Goal: Task Accomplishment & Management: Manage account settings

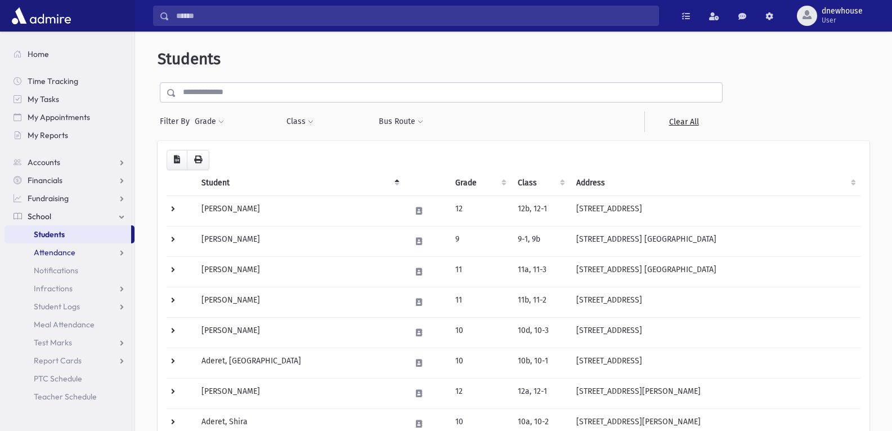
click at [59, 258] on link "Attendance" at bounding box center [70, 252] width 130 height 18
click at [56, 275] on span "Entry" at bounding box center [52, 270] width 19 height 10
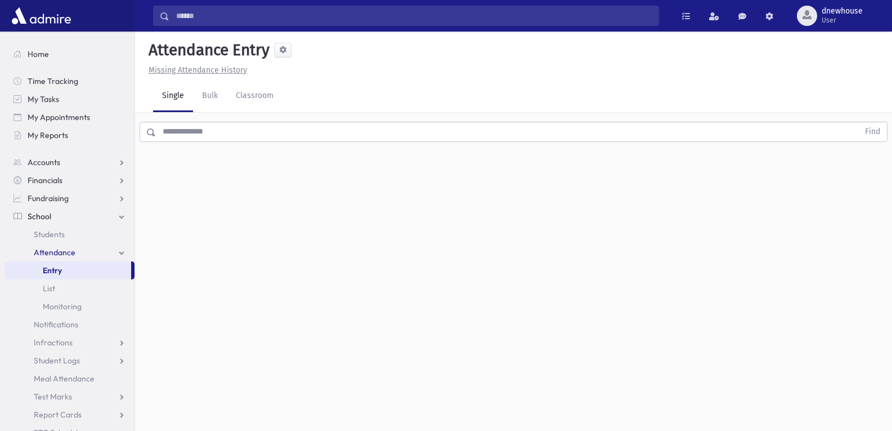
click at [293, 123] on input "text" at bounding box center [507, 132] width 703 height 20
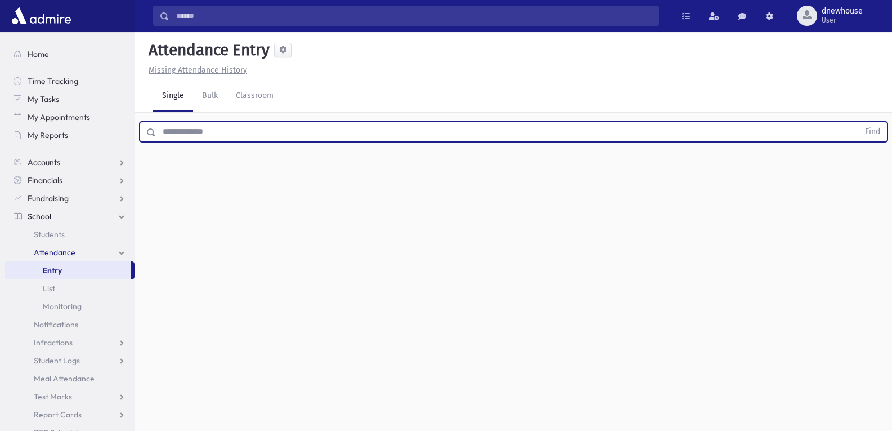
click at [61, 250] on span "Attendance" at bounding box center [55, 252] width 42 height 10
click at [200, 134] on input "text" at bounding box center [507, 132] width 703 height 20
click at [200, 132] on input "text" at bounding box center [507, 132] width 703 height 20
click at [858, 122] on button "Find" at bounding box center [872, 131] width 29 height 19
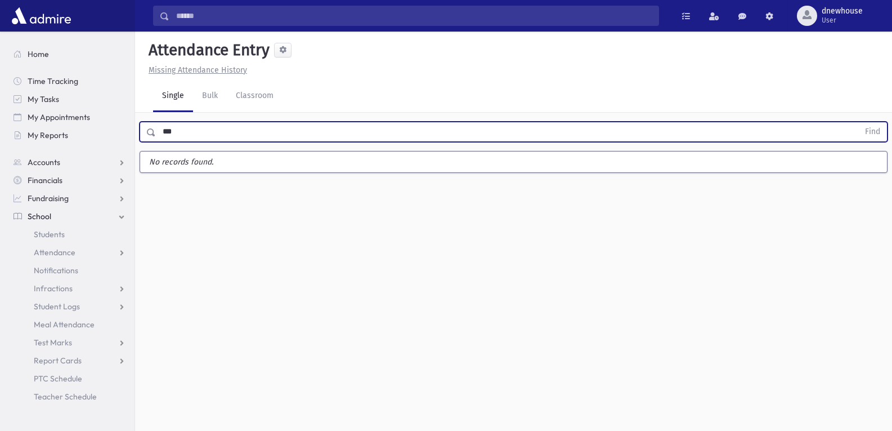
type input "***"
click at [858, 122] on button "Find" at bounding box center [872, 131] width 29 height 19
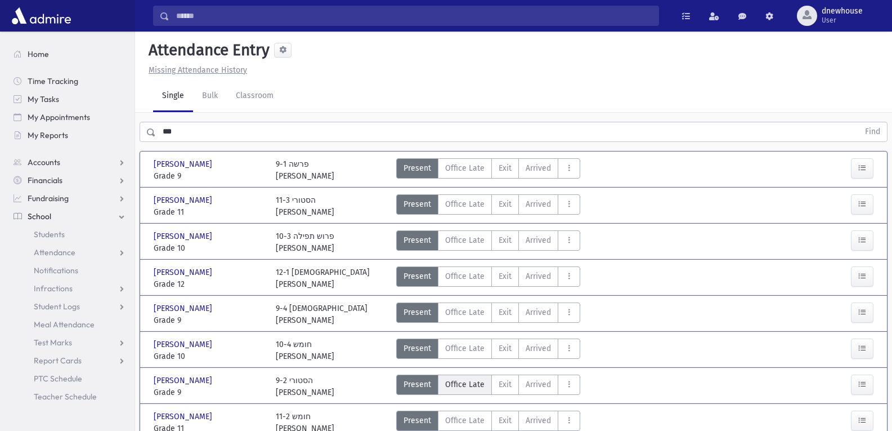
click at [468, 389] on span "Office Late" at bounding box center [464, 384] width 39 height 12
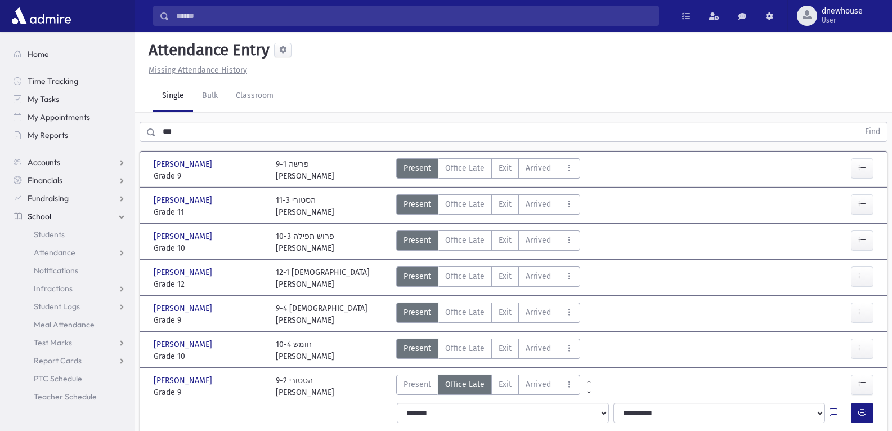
click at [510, 415] on div "0 records saved" at bounding box center [510, 417] width 62 height 12
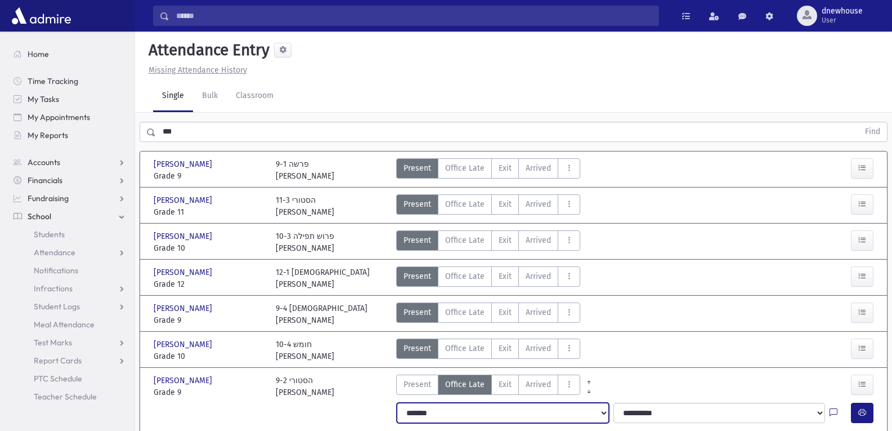
click at [422, 415] on select "**********" at bounding box center [503, 412] width 212 height 20
select select "*********"
click at [397, 402] on select "**********" at bounding box center [503, 412] width 212 height 20
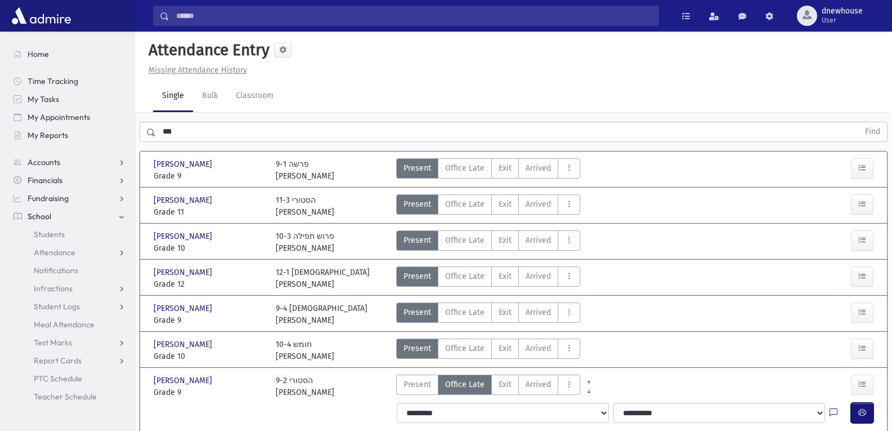
click at [865, 406] on button "button" at bounding box center [862, 412] width 23 height 20
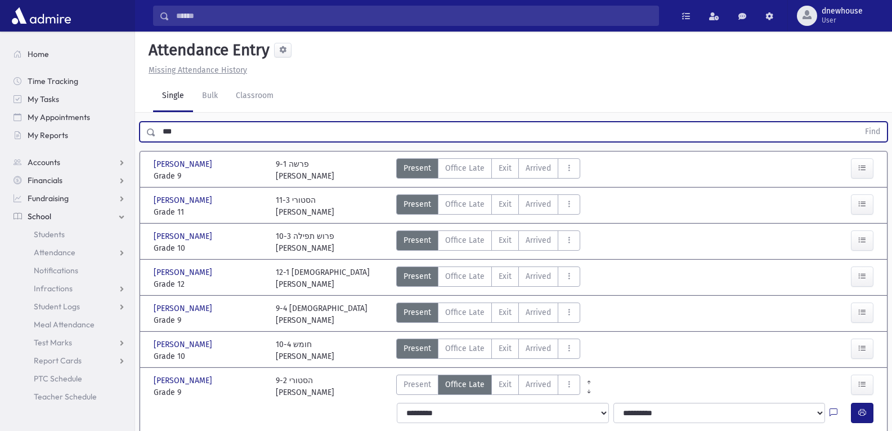
click at [156, 132] on input "***" at bounding box center [507, 132] width 703 height 20
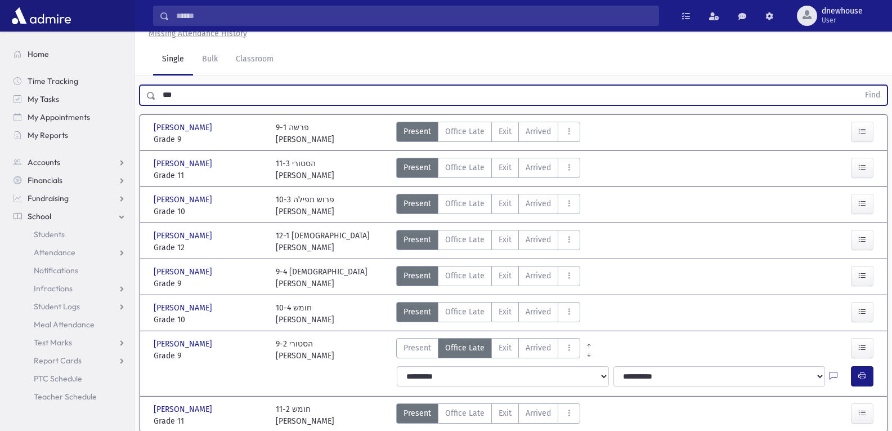
scroll to position [56, 0]
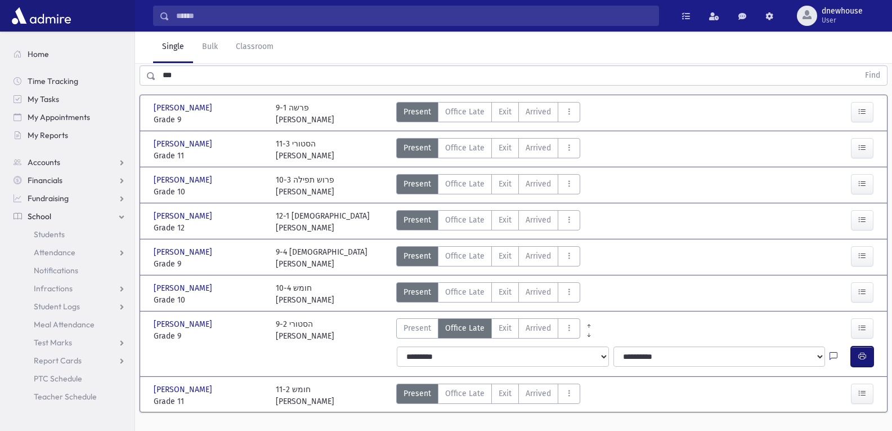
click at [860, 355] on icon "button" at bounding box center [862, 356] width 8 height 10
drag, startPoint x: 868, startPoint y: 369, endPoint x: 867, endPoint y: 348, distance: 20.8
click at [867, 356] on div "**********" at bounding box center [637, 356] width 494 height 29
click at [867, 348] on button "button" at bounding box center [862, 356] width 23 height 20
click at [867, 356] on button "button" at bounding box center [862, 356] width 23 height 20
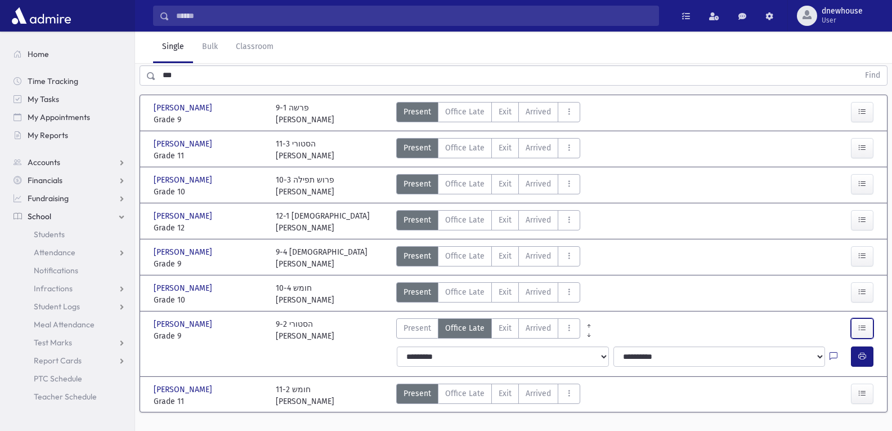
click at [867, 338] on button "button" at bounding box center [862, 328] width 23 height 20
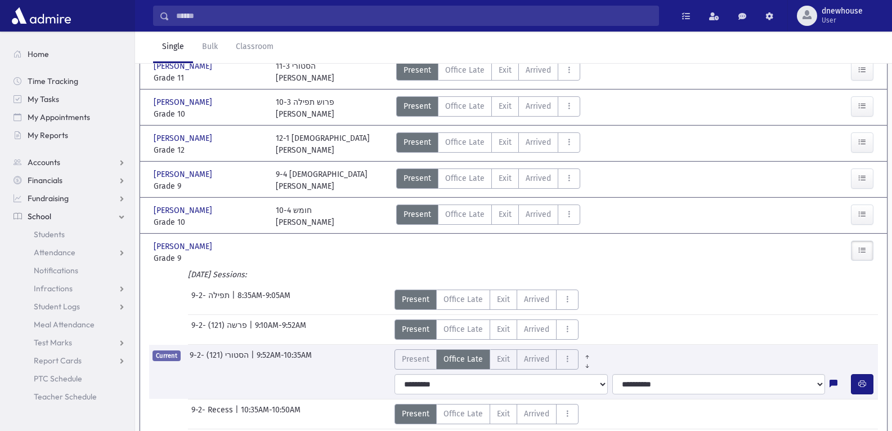
scroll to position [169, 0]
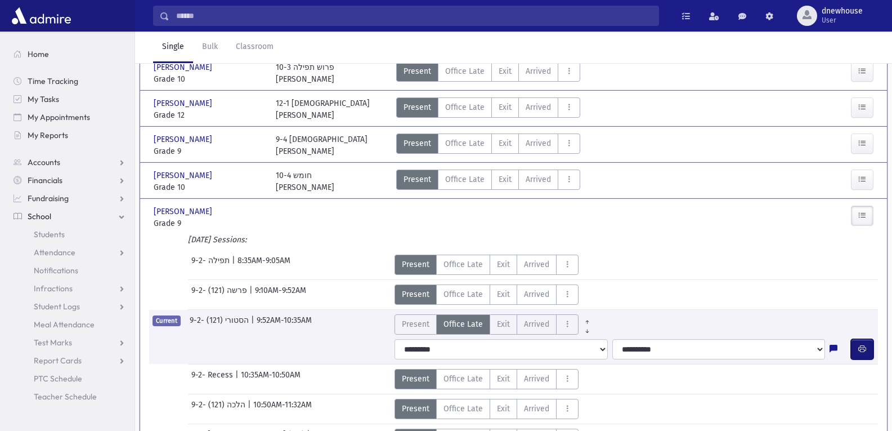
click at [859, 352] on icon "button" at bounding box center [862, 349] width 8 height 10
click at [687, 14] on span at bounding box center [686, 16] width 8 height 8
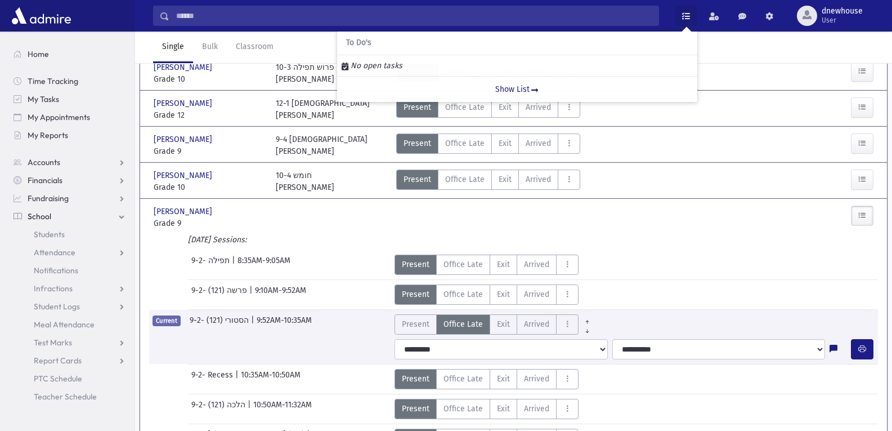
click at [724, 38] on div "Single Bulk Classroom" at bounding box center [522, 48] width 739 height 32
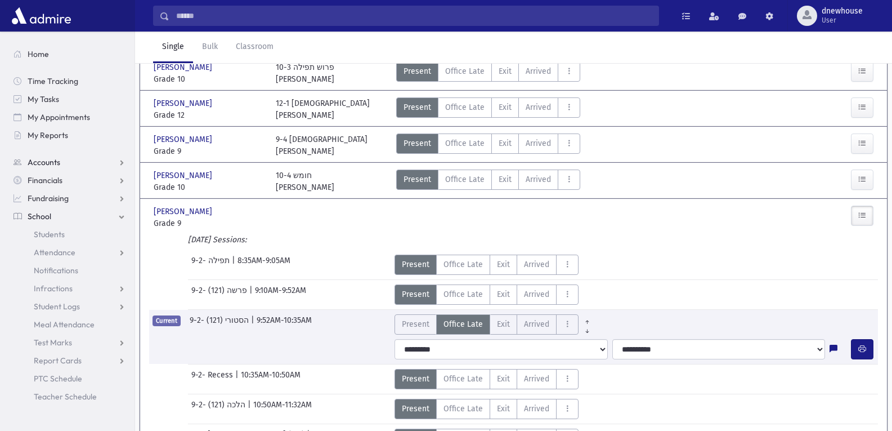
click at [50, 159] on span "Accounts" at bounding box center [44, 162] width 33 height 10
click at [63, 218] on link "Financials" at bounding box center [70, 216] width 130 height 18
click at [59, 246] on link "Fundraising" at bounding box center [70, 252] width 130 height 18
click at [50, 294] on link "School" at bounding box center [70, 288] width 130 height 18
click at [857, 350] on button "button" at bounding box center [862, 349] width 23 height 20
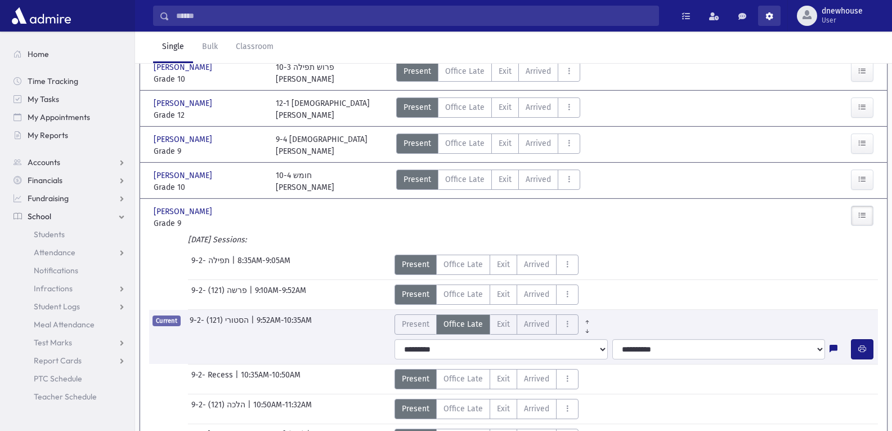
click at [765, 17] on span at bounding box center [769, 16] width 8 height 8
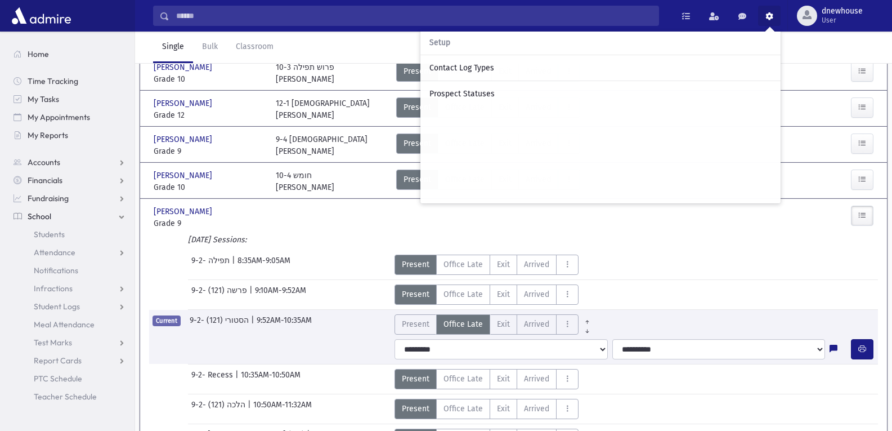
click at [795, 40] on div "Single Bulk Classroom" at bounding box center [522, 48] width 739 height 32
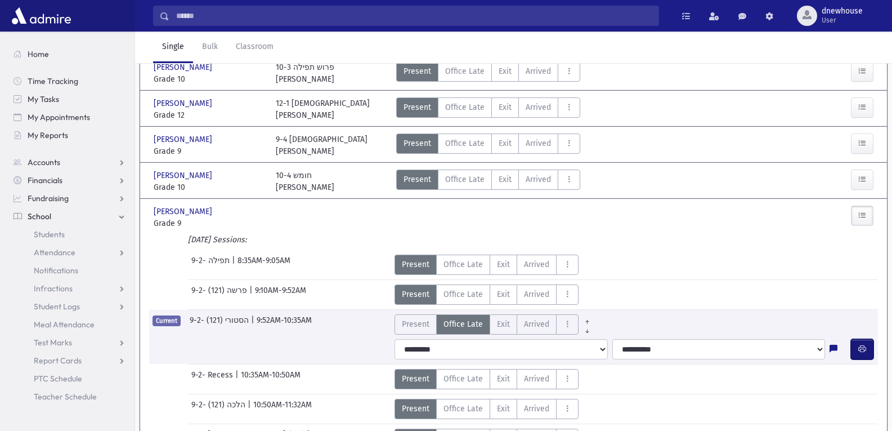
click at [863, 350] on icon "button" at bounding box center [862, 349] width 8 height 10
click at [174, 47] on link "Single" at bounding box center [173, 48] width 40 height 32
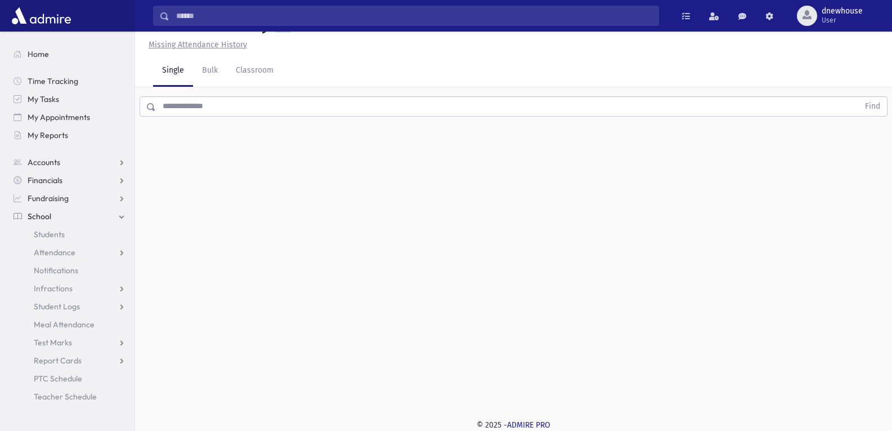
click at [176, 113] on input "text" at bounding box center [507, 106] width 703 height 20
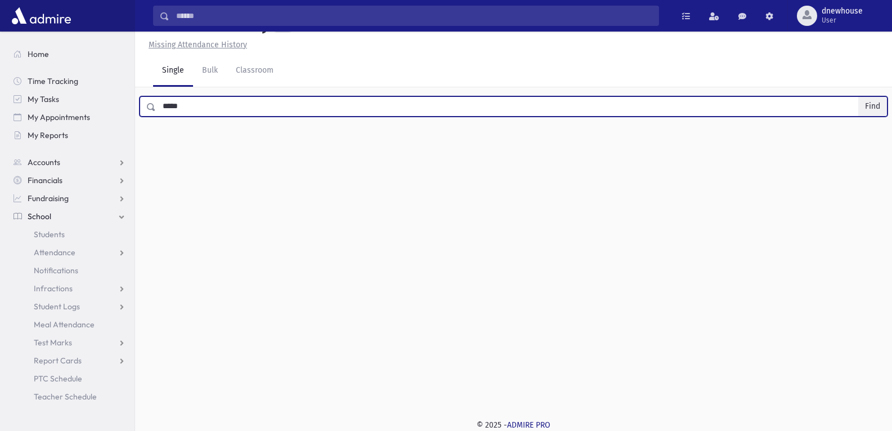
type input "*****"
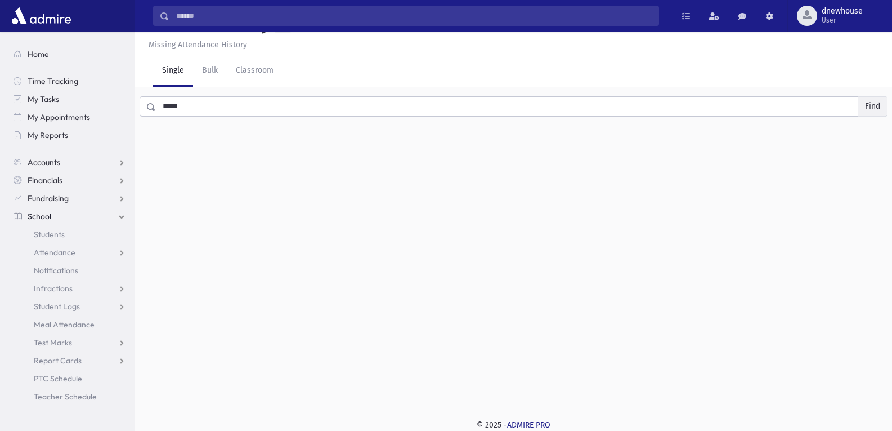
click at [873, 108] on button "Find" at bounding box center [872, 106] width 29 height 19
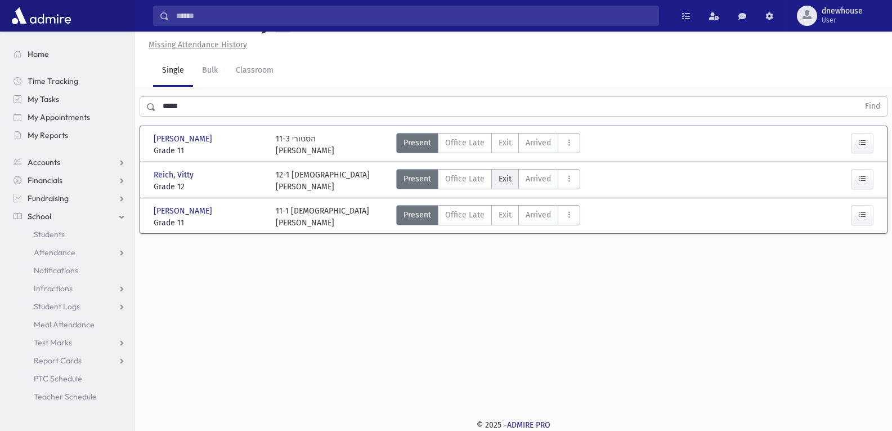
click at [501, 181] on span "Exit" at bounding box center [505, 179] width 13 height 12
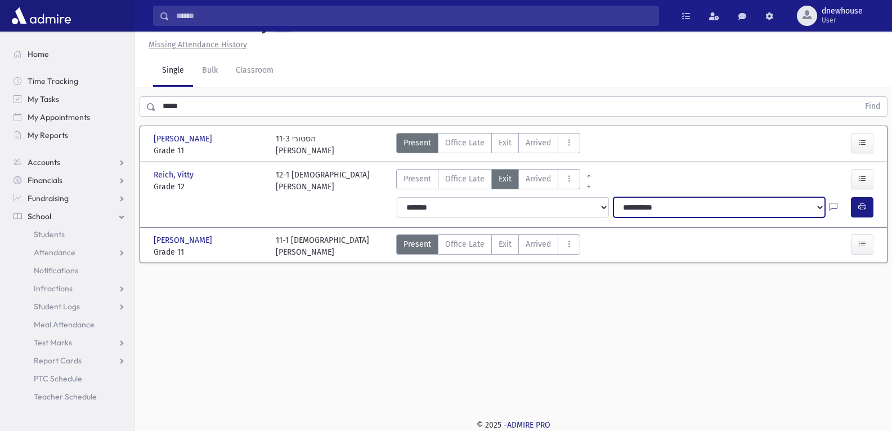
click at [642, 205] on select "**********" at bounding box center [719, 207] width 212 height 20
select select "**********"
click at [613, 197] on select "**********" at bounding box center [719, 207] width 212 height 20
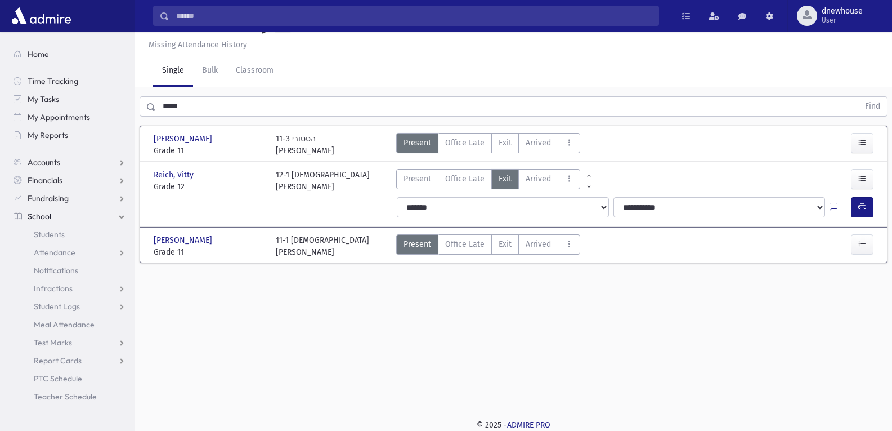
click at [171, 70] on link "Single" at bounding box center [173, 71] width 40 height 32
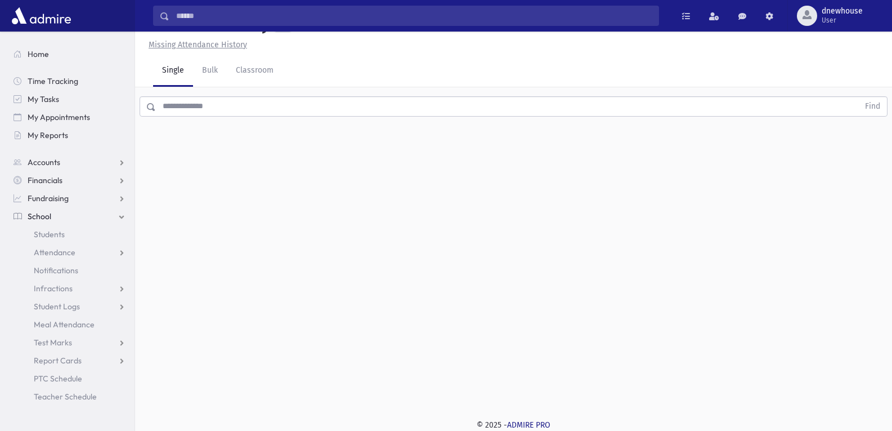
click at [329, 429] on div "© 2025 - ADMIRE PRO" at bounding box center [513, 425] width 721 height 12
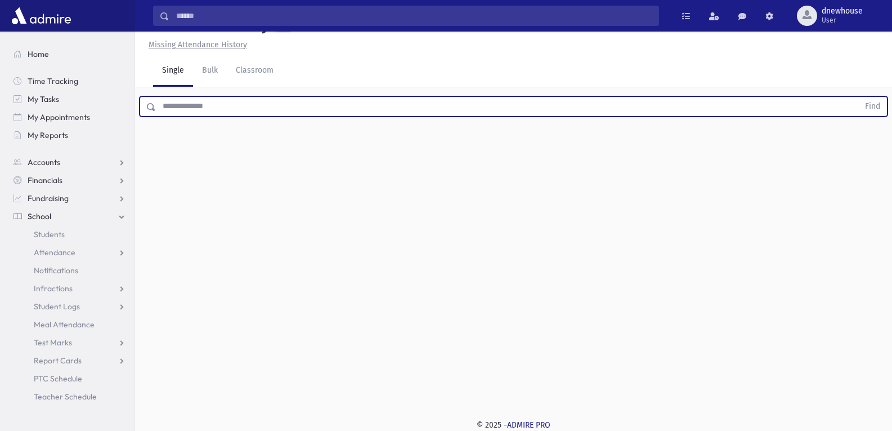
click at [437, 104] on input "text" at bounding box center [507, 106] width 703 height 20
type input "****"
click at [858, 97] on button "Find" at bounding box center [872, 106] width 29 height 19
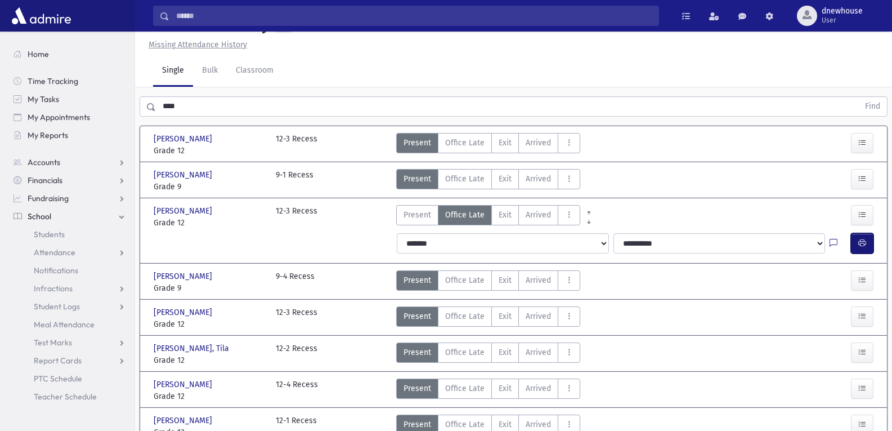
click at [862, 245] on icon "button" at bounding box center [862, 243] width 8 height 10
click at [770, 15] on span at bounding box center [769, 16] width 8 height 8
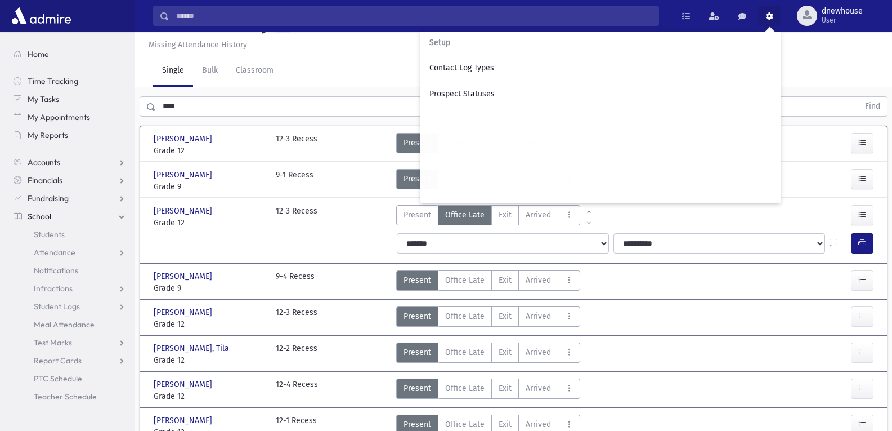
click at [835, 51] on header "Attendance Entry Missing Attendance History" at bounding box center [513, 30] width 757 height 49
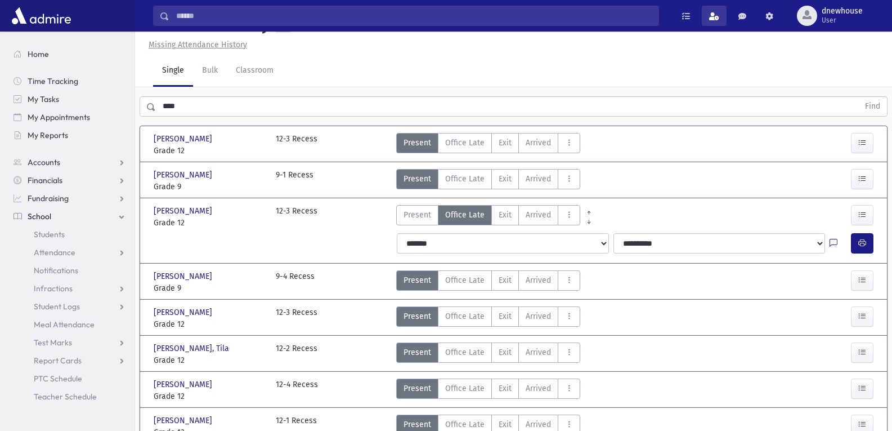
click at [709, 17] on span at bounding box center [714, 16] width 10 height 8
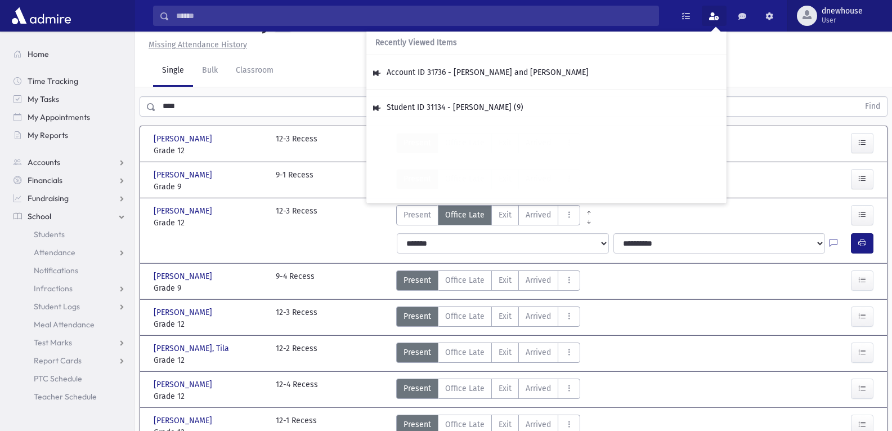
click at [832, 14] on span "dnewhouse" at bounding box center [842, 11] width 41 height 9
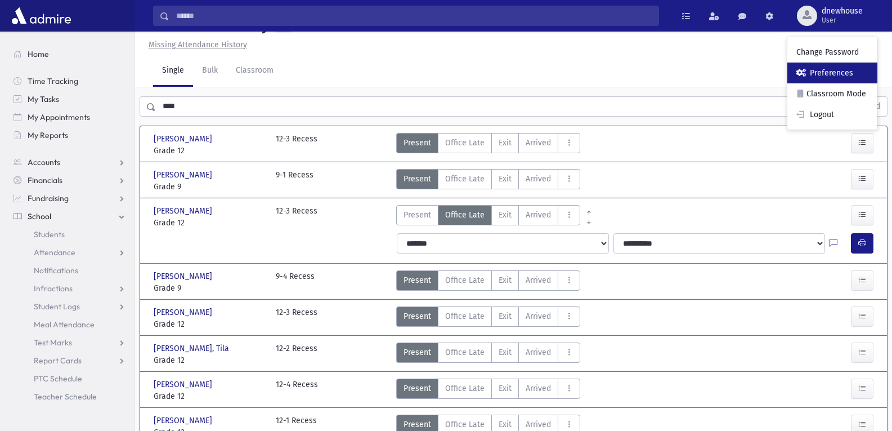
click at [833, 74] on link "Preferences" at bounding box center [832, 72] width 90 height 21
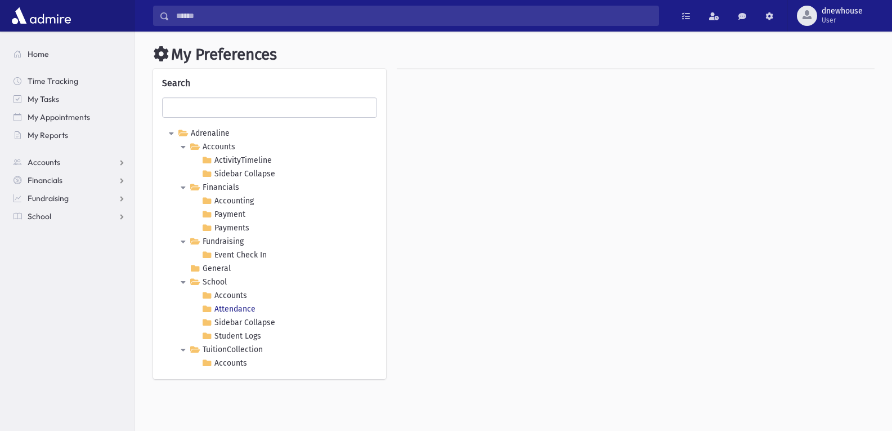
click at [238, 306] on link "Attendance" at bounding box center [228, 309] width 59 height 14
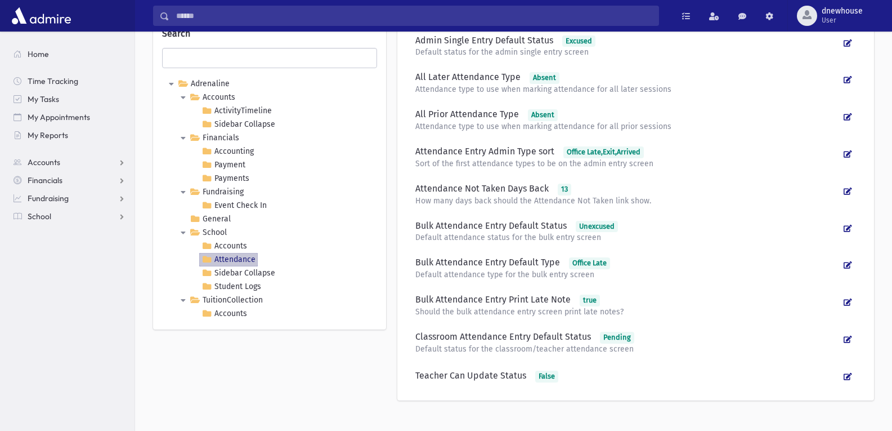
scroll to position [69, 0]
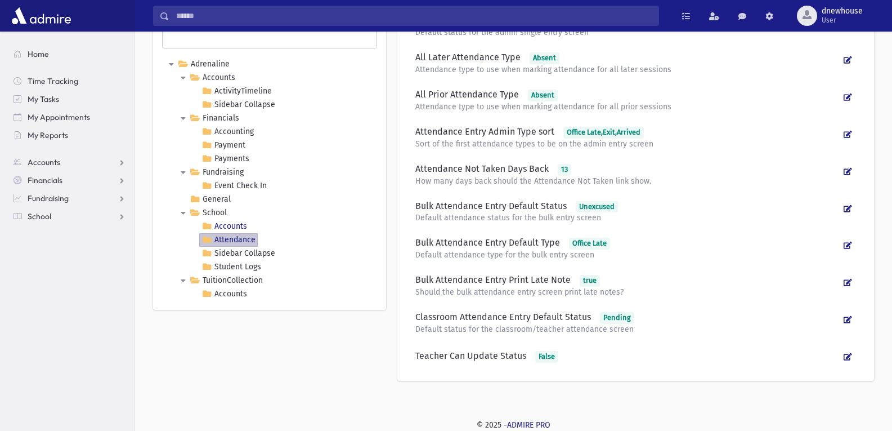
click at [230, 222] on link "Accounts" at bounding box center [224, 226] width 50 height 14
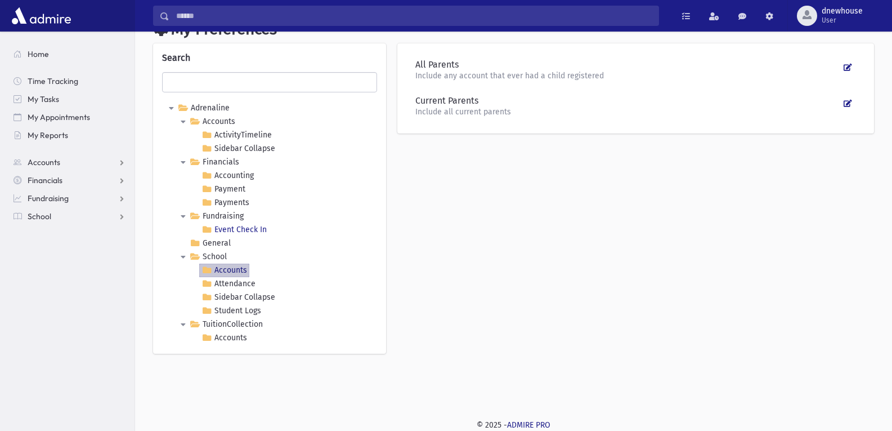
scroll to position [25, 0]
click at [240, 282] on link "Attendance" at bounding box center [228, 284] width 59 height 14
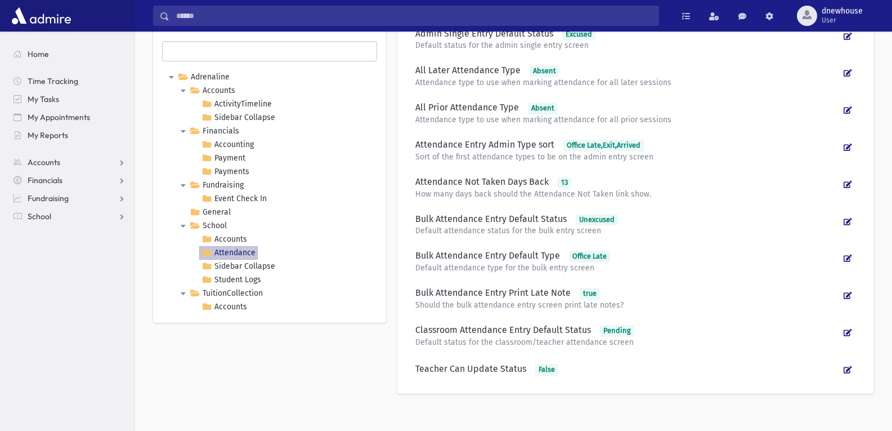
scroll to position [69, 0]
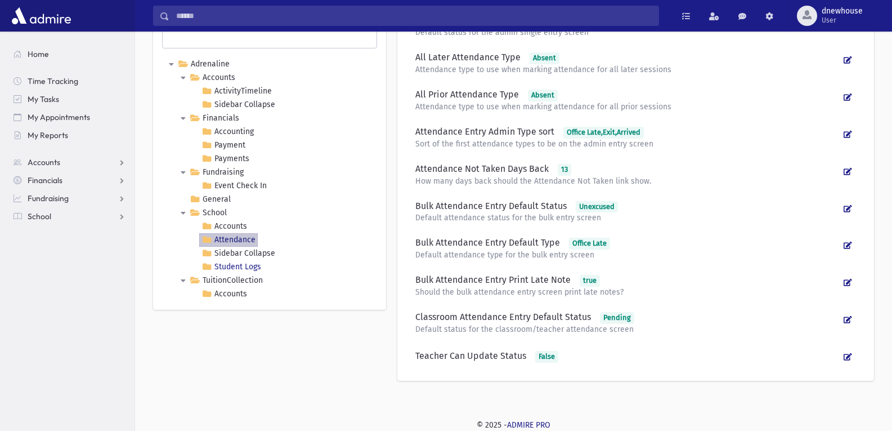
click at [248, 267] on Logs "Student Logs" at bounding box center [231, 267] width 64 height 14
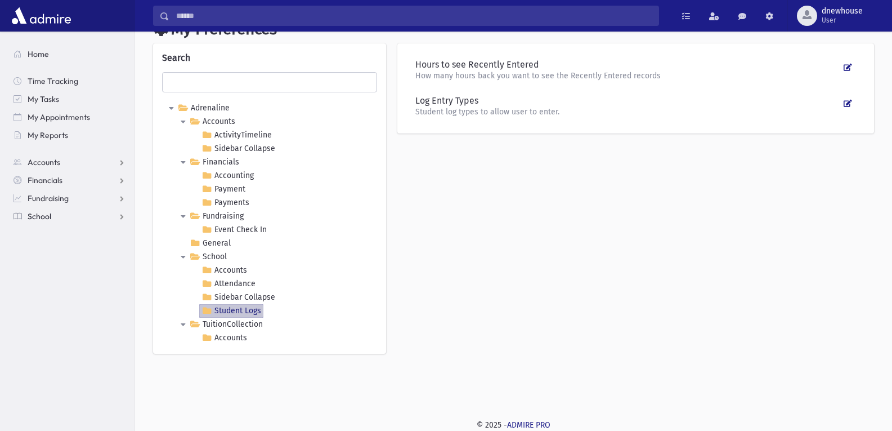
click at [107, 217] on link "School" at bounding box center [70, 216] width 130 height 18
click at [70, 254] on span "Attendance" at bounding box center [55, 252] width 42 height 10
click at [50, 269] on span "Entry" at bounding box center [52, 270] width 19 height 10
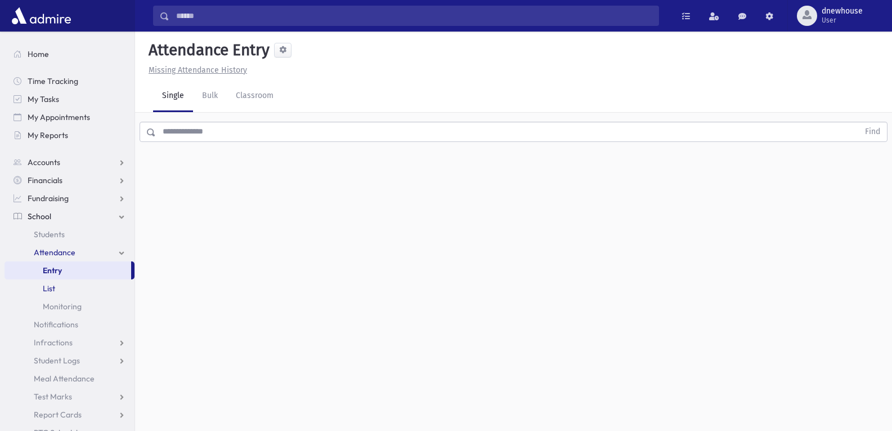
click at [46, 288] on span "List" at bounding box center [49, 288] width 12 height 10
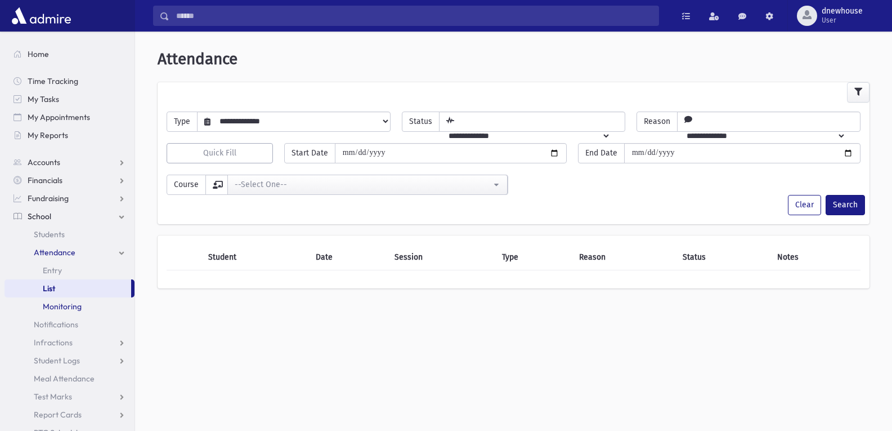
click at [59, 307] on span "Monitoring" at bounding box center [62, 306] width 39 height 10
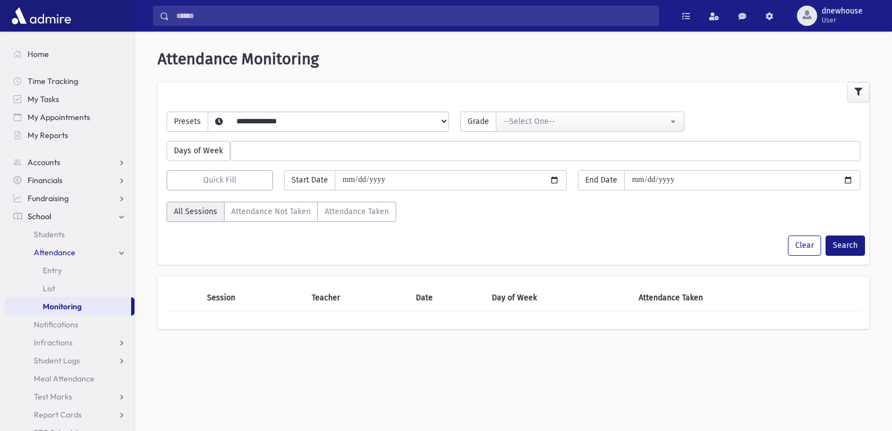
select select
click at [79, 157] on link "Accounts" at bounding box center [70, 162] width 130 height 18
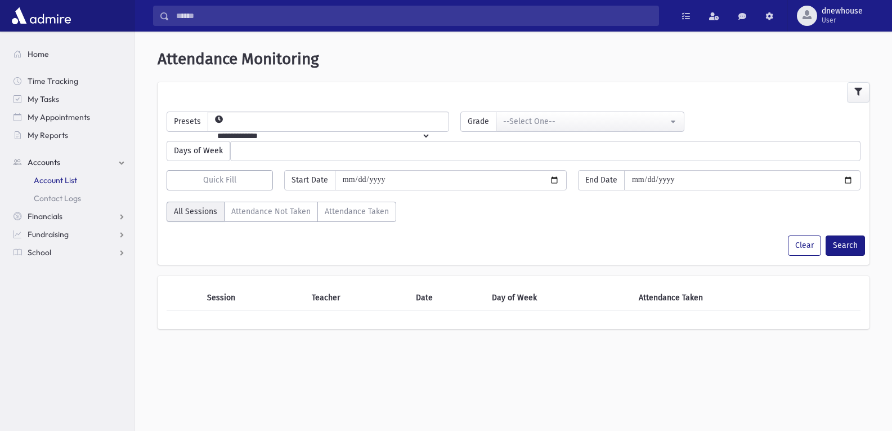
click at [69, 174] on link "Account List" at bounding box center [70, 180] width 130 height 18
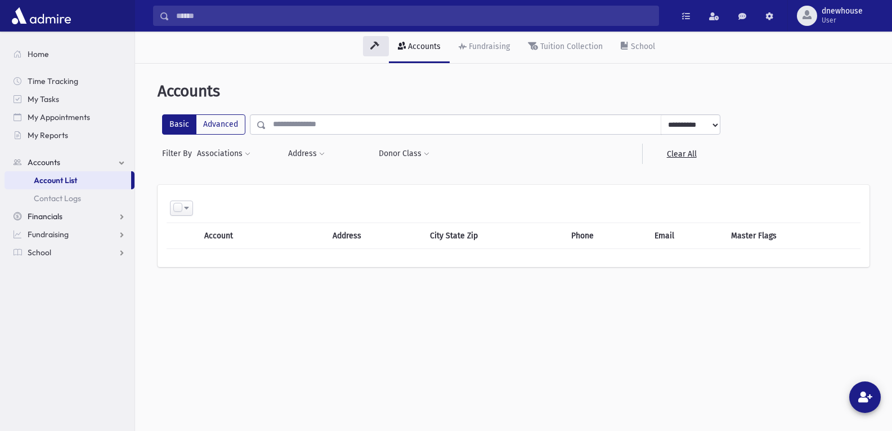
click at [57, 217] on span "Financials" at bounding box center [45, 216] width 35 height 10
click at [63, 243] on link "Fundraising" at bounding box center [70, 252] width 130 height 18
click at [49, 290] on span "School" at bounding box center [40, 288] width 24 height 10
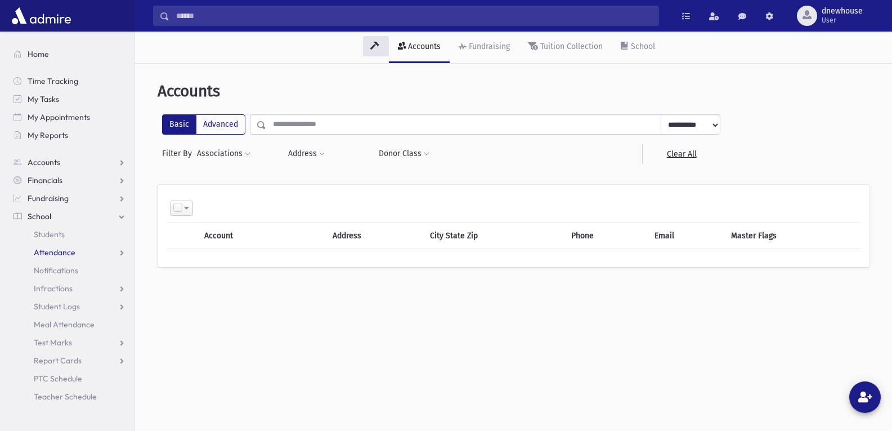
click at [52, 252] on span "Attendance" at bounding box center [55, 252] width 42 height 10
click at [63, 267] on link "Entry" at bounding box center [70, 270] width 130 height 18
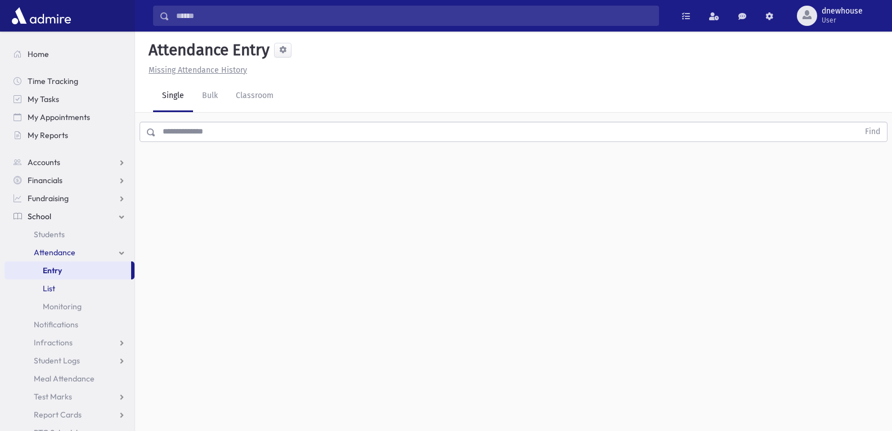
drag, startPoint x: 0, startPoint y: 0, endPoint x: 52, endPoint y: 286, distance: 291.2
click at [52, 286] on span "List" at bounding box center [49, 288] width 12 height 10
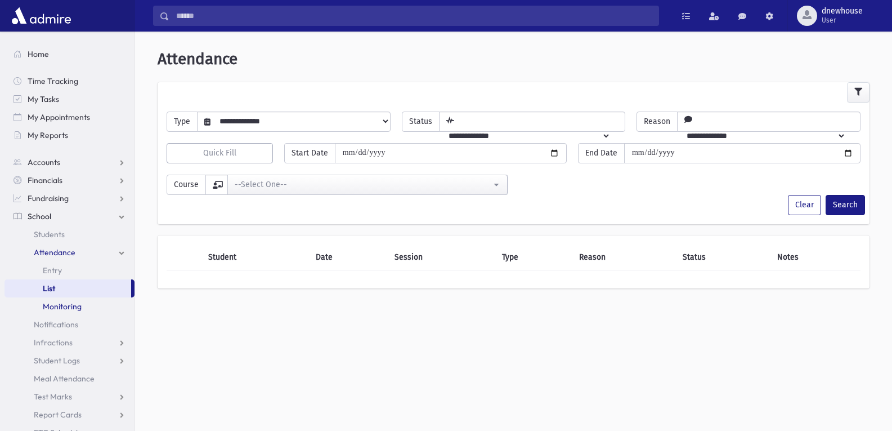
click at [55, 304] on span "Monitoring" at bounding box center [62, 306] width 39 height 10
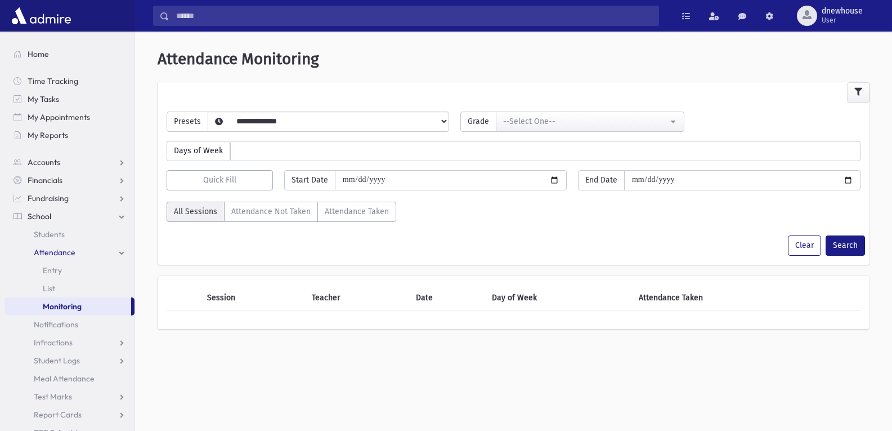
select select
click at [73, 364] on span "Student Logs" at bounding box center [57, 360] width 46 height 10
click at [62, 382] on link "Entry" at bounding box center [70, 378] width 130 height 18
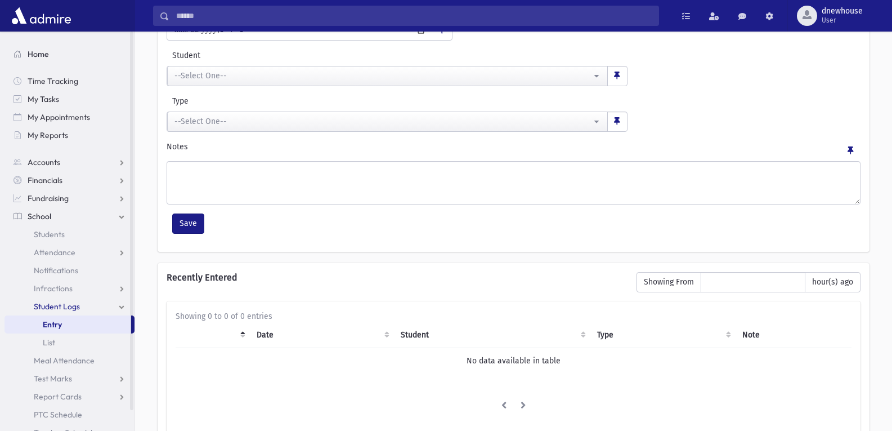
scroll to position [78, 0]
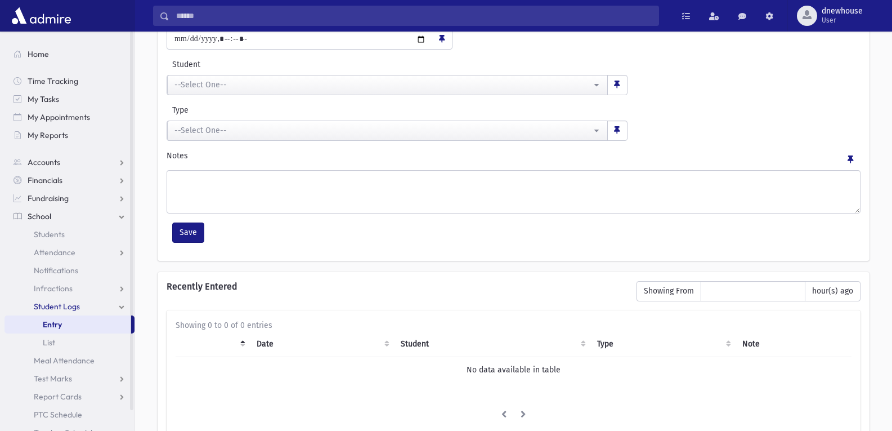
click at [404, 14] on input "Search" at bounding box center [413, 16] width 489 height 20
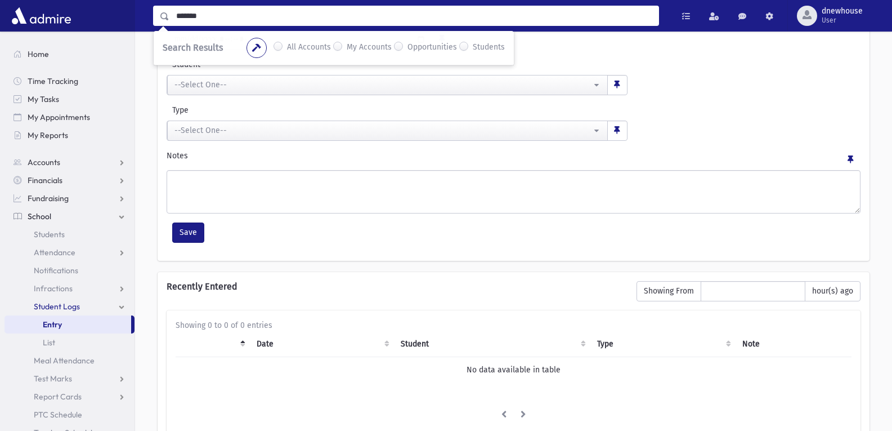
type input "*******"
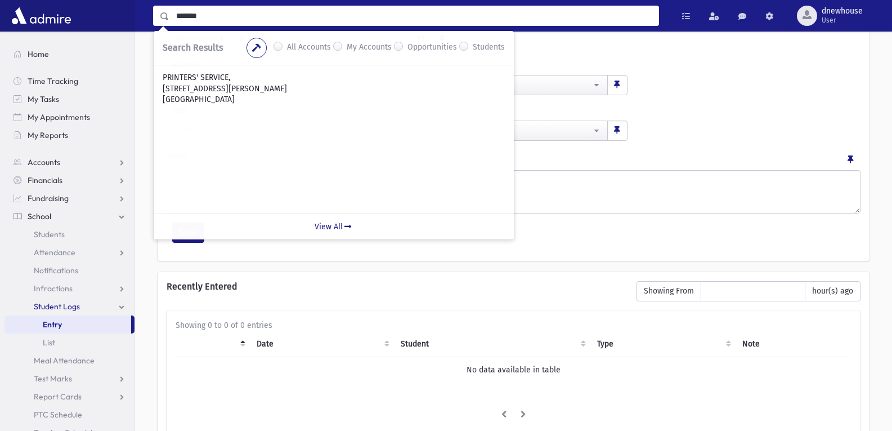
click at [763, 73] on div "**********" at bounding box center [514, 77] width 700 height 37
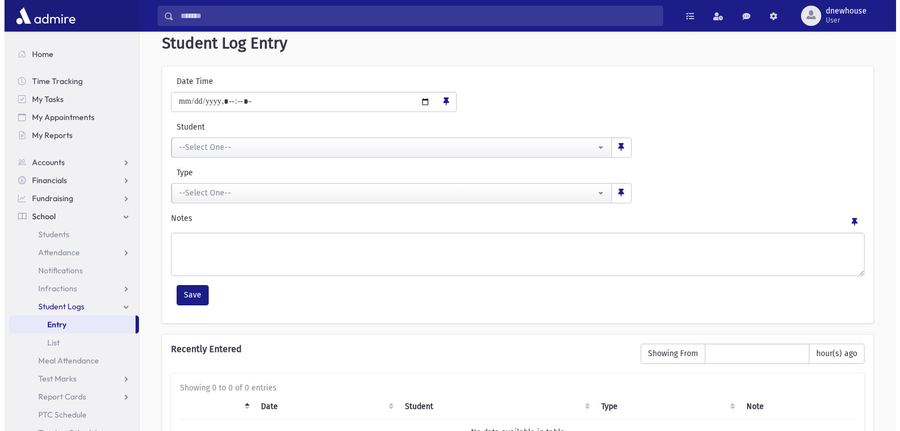
scroll to position [0, 0]
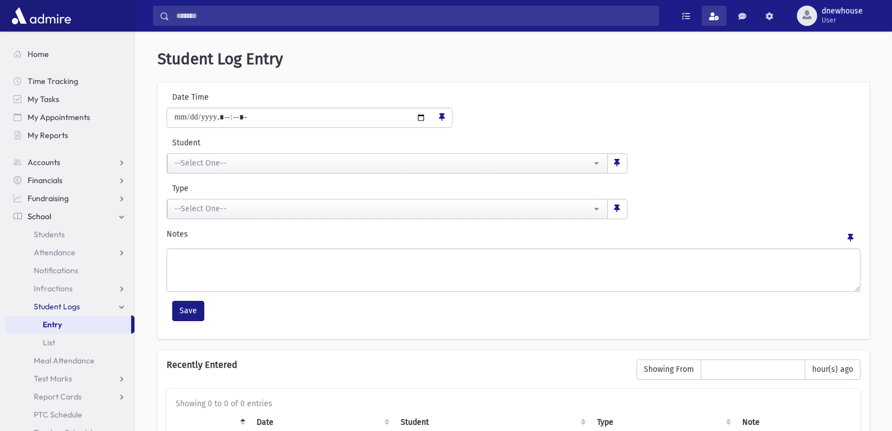
click at [718, 14] on span at bounding box center [714, 16] width 10 height 8
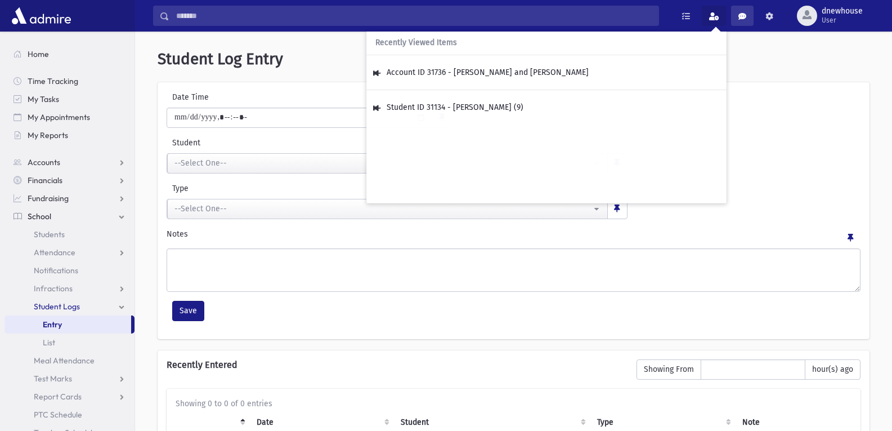
click at [737, 15] on link at bounding box center [742, 16] width 23 height 20
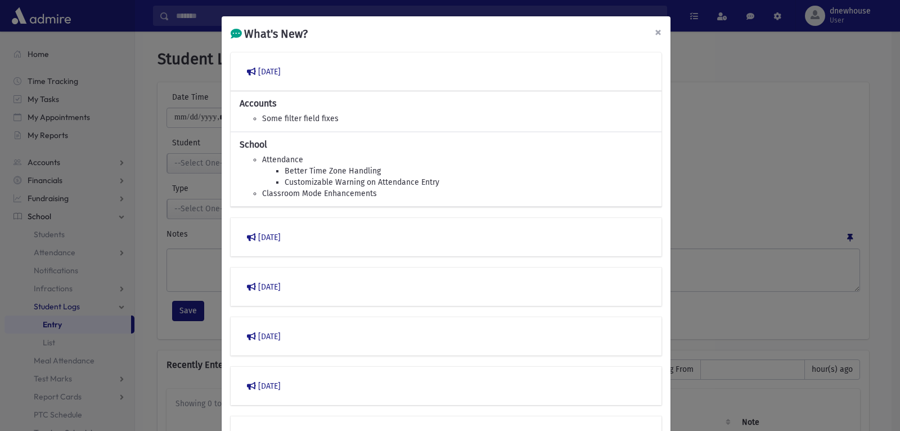
click at [655, 30] on span "×" at bounding box center [658, 32] width 7 height 16
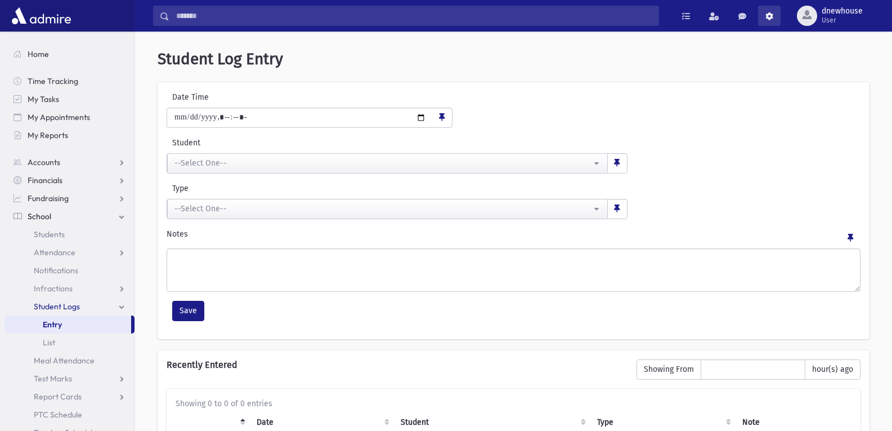
click at [777, 12] on link at bounding box center [769, 16] width 23 height 20
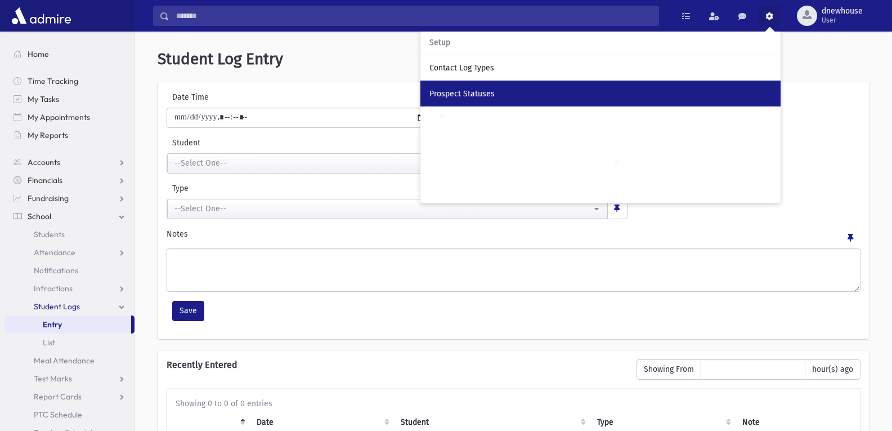
click at [478, 82] on link "Prospect Statuses" at bounding box center [600, 93] width 360 height 26
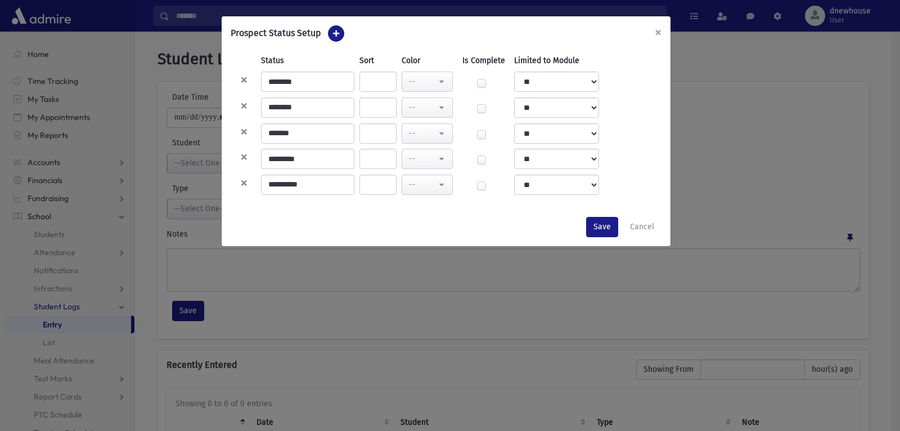
click at [656, 31] on button "×" at bounding box center [658, 32] width 25 height 32
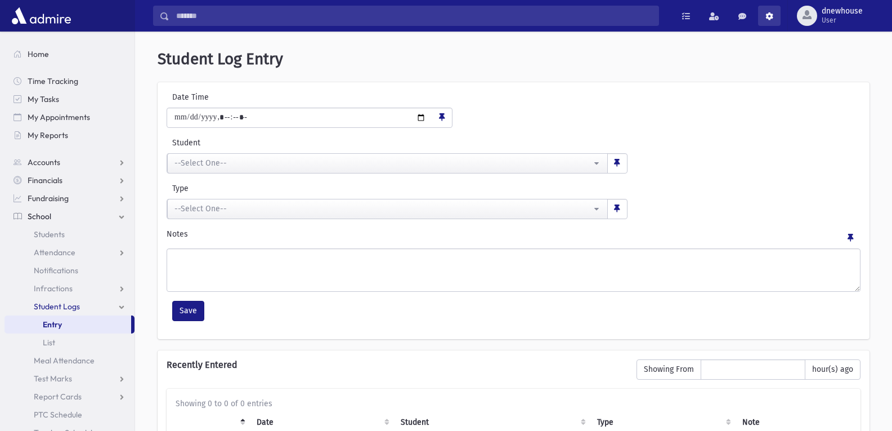
click at [769, 14] on span at bounding box center [769, 16] width 8 height 8
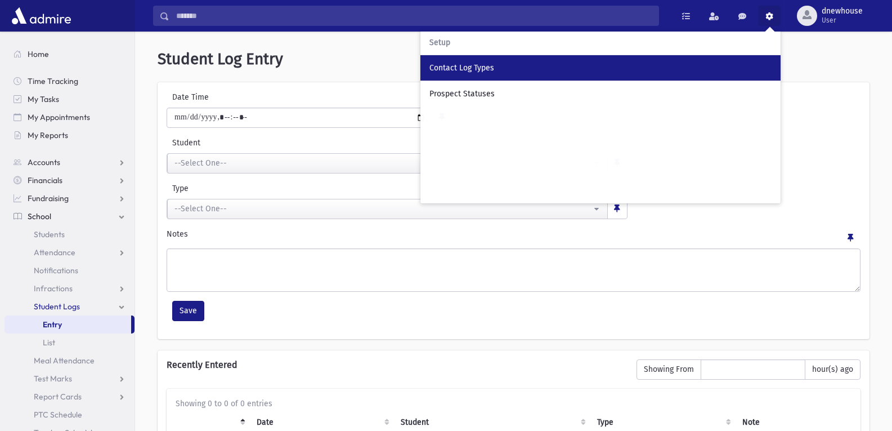
click at [531, 64] on div "Contact Log Types" at bounding box center [600, 68] width 342 height 12
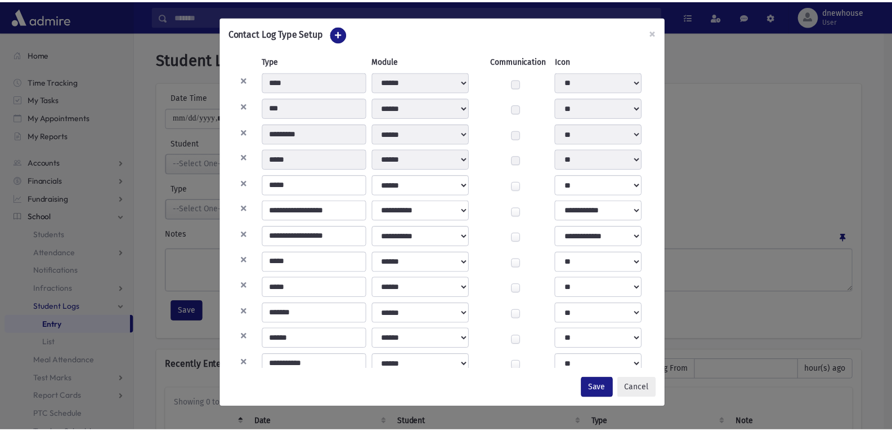
scroll to position [19, 0]
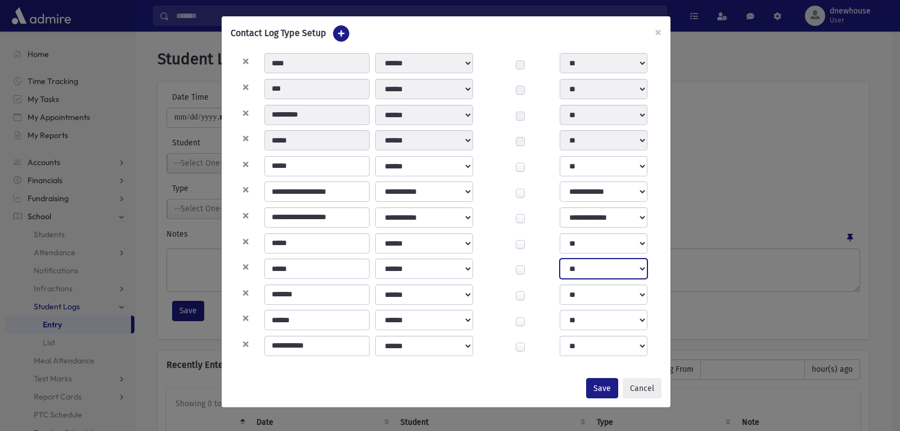
click at [643, 267] on select "**********" at bounding box center [603, 268] width 87 height 20
click at [649, 384] on button "Cancel" at bounding box center [642, 388] width 39 height 20
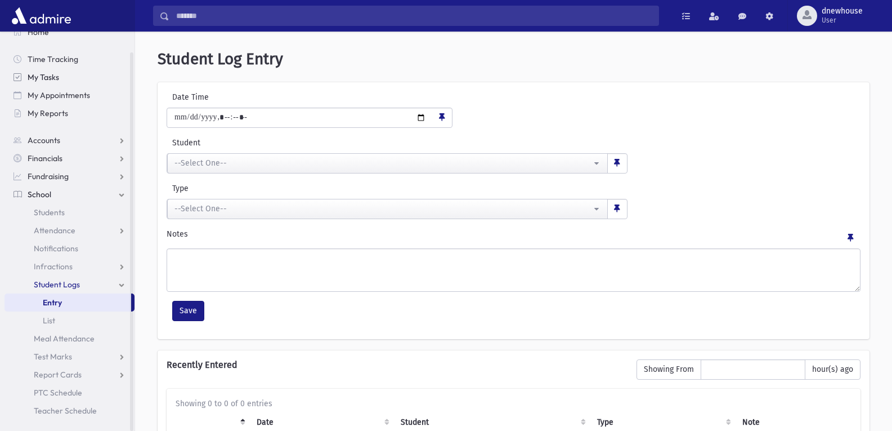
scroll to position [0, 0]
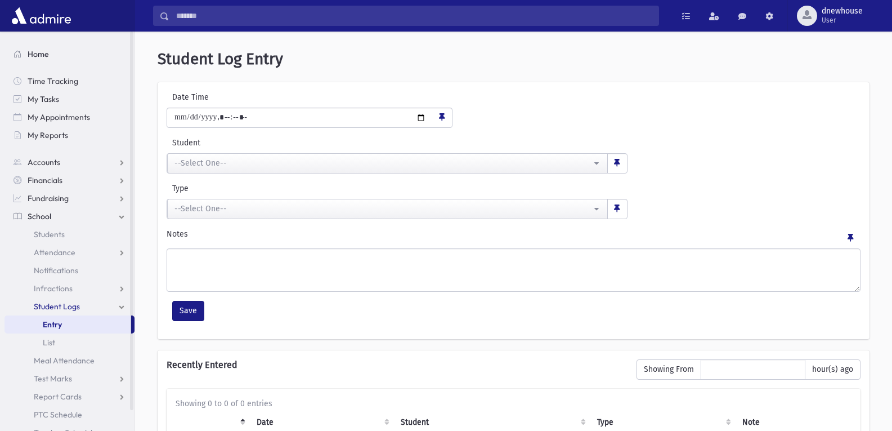
click at [57, 57] on link "Home" at bounding box center [70, 54] width 130 height 18
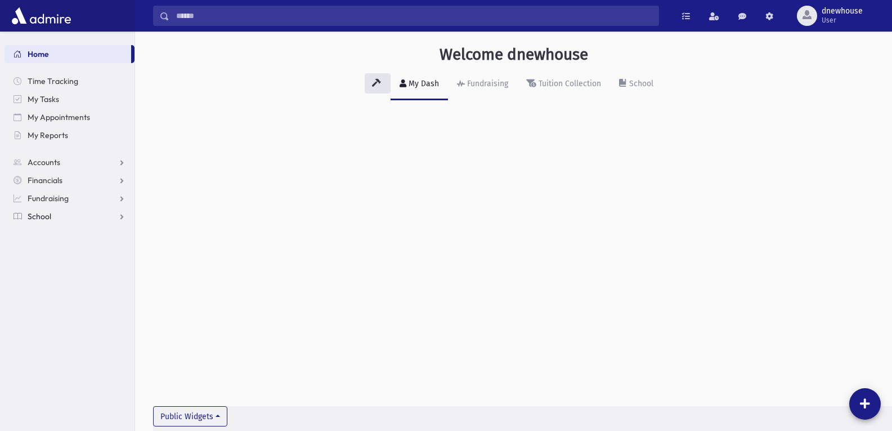
click at [47, 217] on span "School" at bounding box center [40, 216] width 24 height 10
click at [58, 251] on span "Attendance" at bounding box center [55, 252] width 42 height 10
click at [60, 272] on span "Entry" at bounding box center [52, 270] width 19 height 10
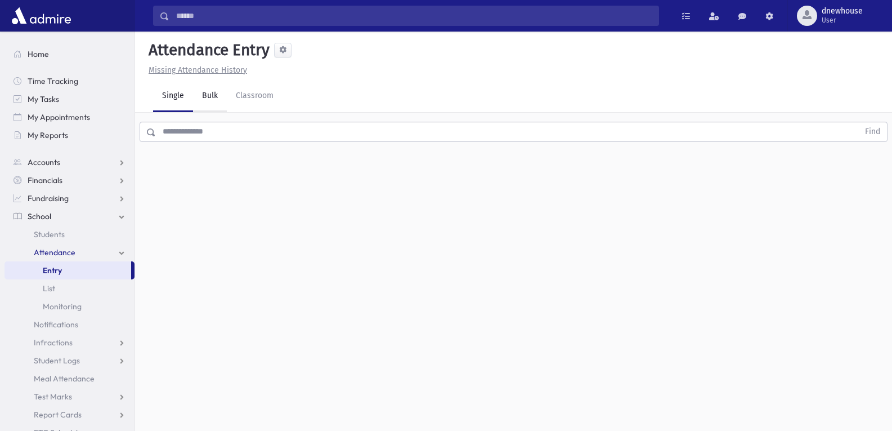
click at [216, 91] on link "Bulk" at bounding box center [210, 96] width 34 height 32
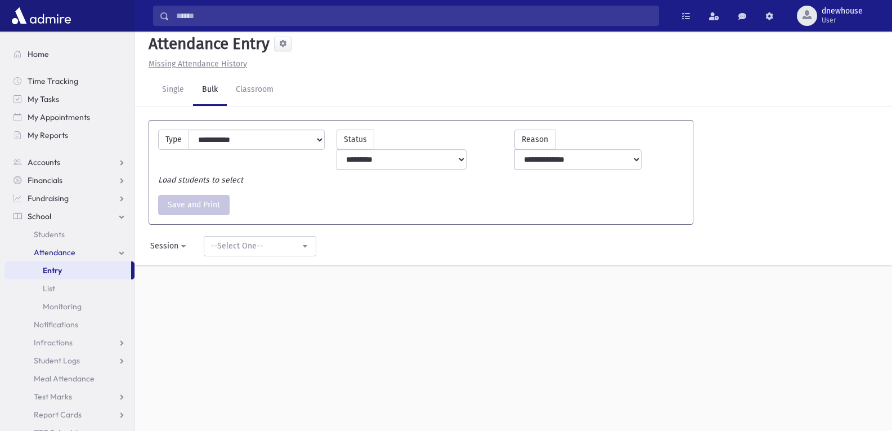
scroll to position [25, 0]
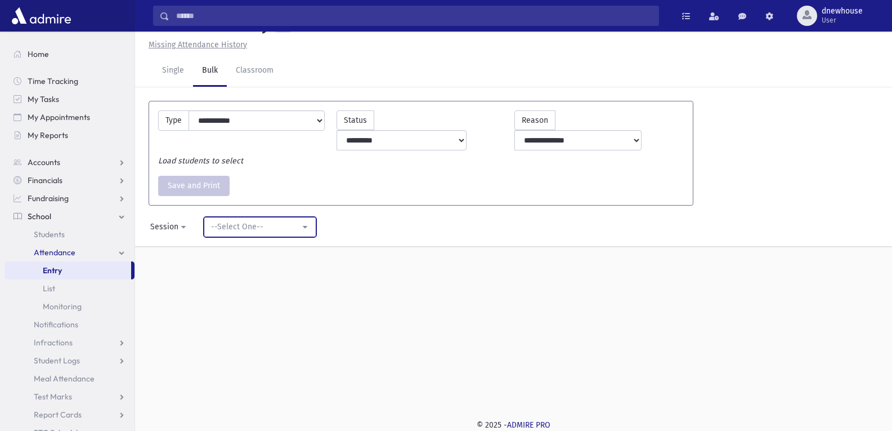
click at [248, 221] on div "--Select One--" at bounding box center [255, 227] width 89 height 12
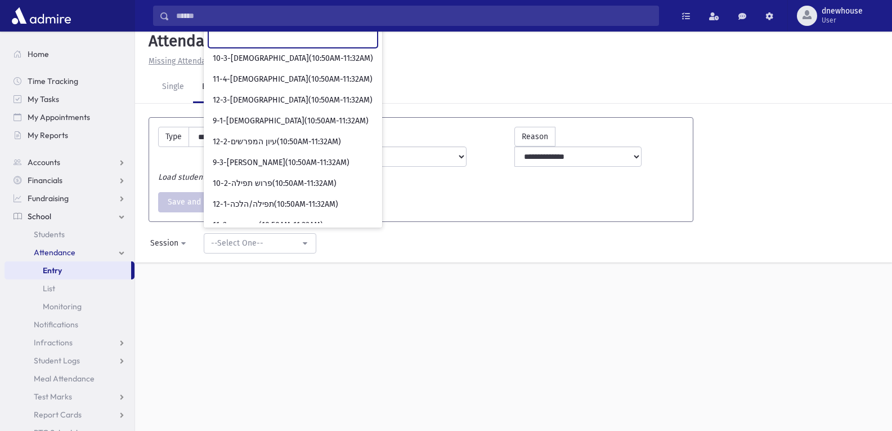
scroll to position [0, 0]
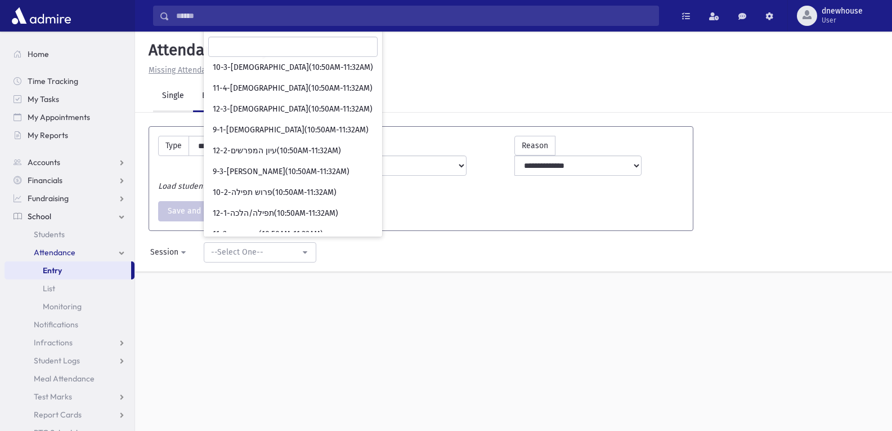
click at [176, 96] on link "Single" at bounding box center [173, 96] width 40 height 32
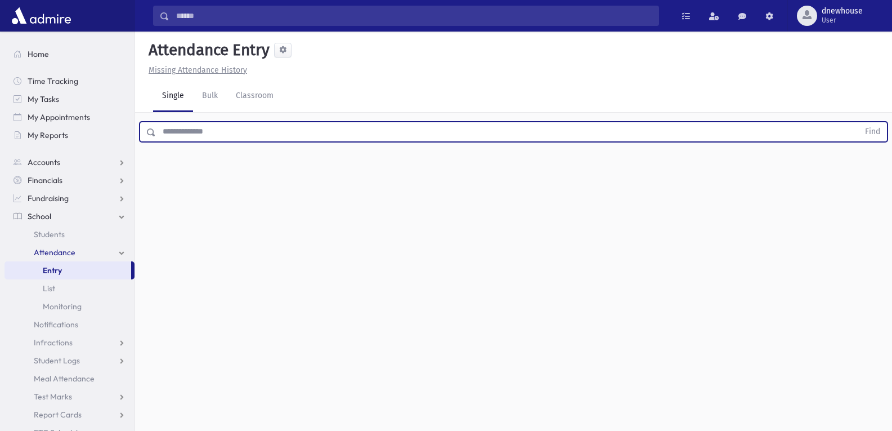
click at [816, 130] on input "text" at bounding box center [507, 132] width 703 height 20
type input "******"
click at [858, 122] on button "Find" at bounding box center [872, 131] width 29 height 19
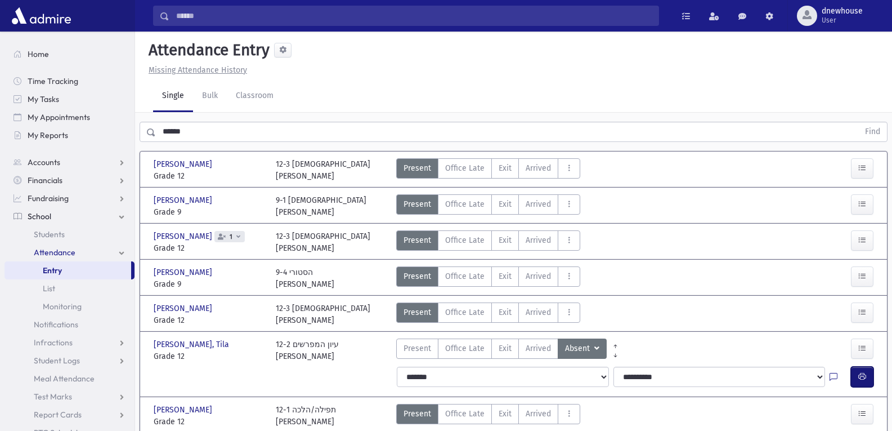
click at [854, 378] on button "button" at bounding box center [862, 376] width 23 height 20
click at [864, 380] on icon "button" at bounding box center [862, 376] width 8 height 10
click at [860, 383] on button "button" at bounding box center [862, 376] width 23 height 20
drag, startPoint x: 860, startPoint y: 382, endPoint x: 479, endPoint y: 86, distance: 482.0
click at [479, 86] on div "Single Bulk Classroom" at bounding box center [522, 96] width 739 height 32
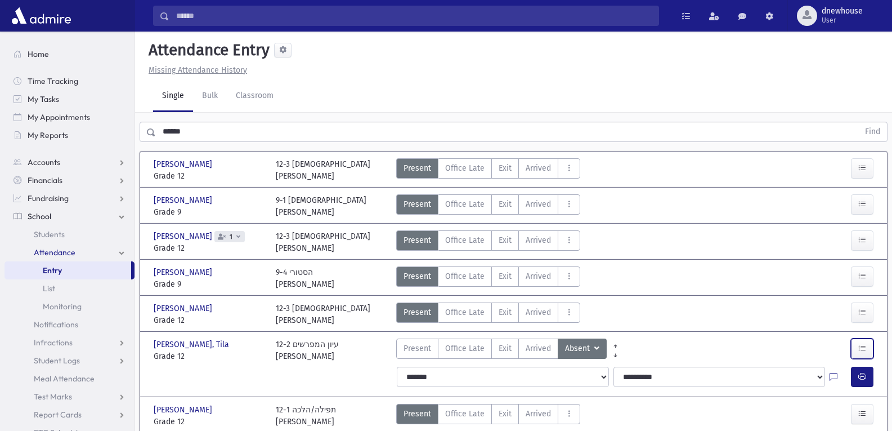
click at [865, 349] on icon "button" at bounding box center [862, 348] width 8 height 10
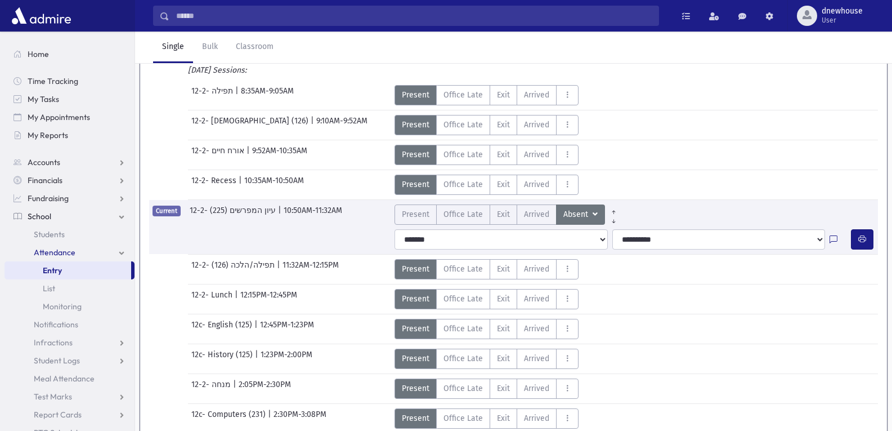
scroll to position [308, 0]
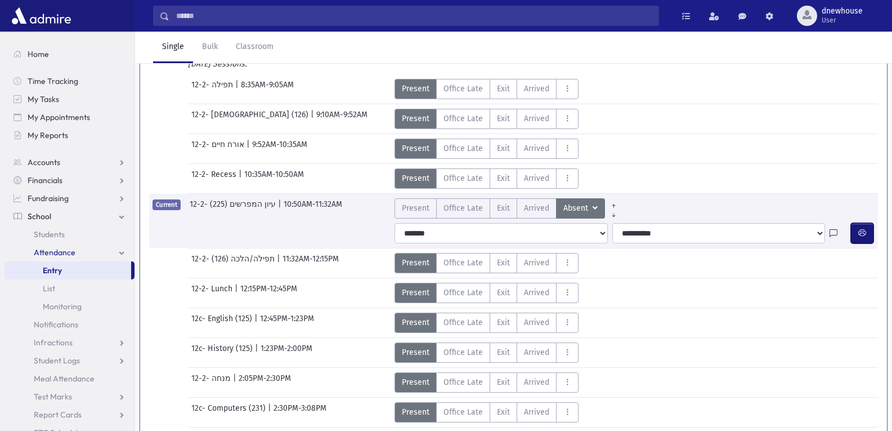
click at [860, 231] on icon "button" at bounding box center [862, 233] width 8 height 10
